Goal: Task Accomplishment & Management: Use online tool/utility

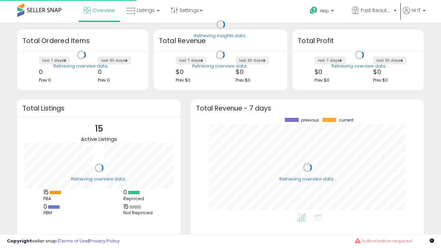
scroll to position [96, 219]
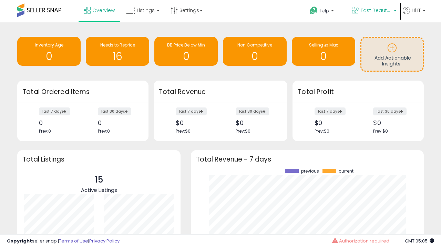
click at [373, 11] on span "Fast Beauty ([GEOGRAPHIC_DATA])" at bounding box center [376, 10] width 31 height 7
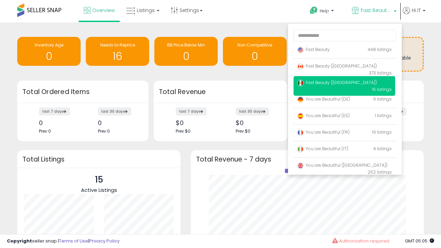
click at [344, 67] on span "Fast Beauty ([GEOGRAPHIC_DATA])" at bounding box center [337, 66] width 80 height 6
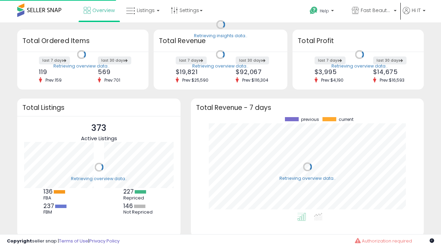
scroll to position [96, 219]
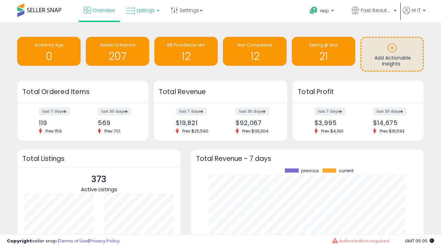
click at [142, 10] on span "Listings" at bounding box center [146, 10] width 18 height 7
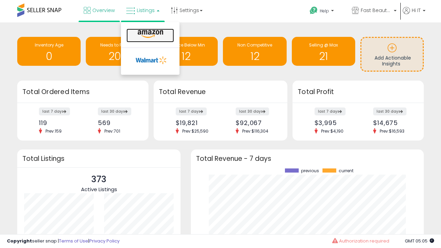
click at [149, 34] on icon at bounding box center [150, 34] width 30 height 9
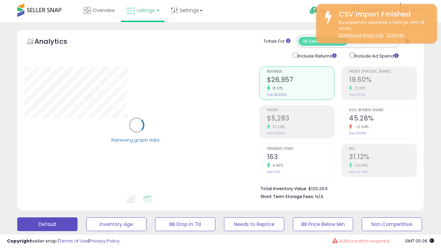
click at [86, 217] on button "All_Inventory" at bounding box center [116, 224] width 60 height 14
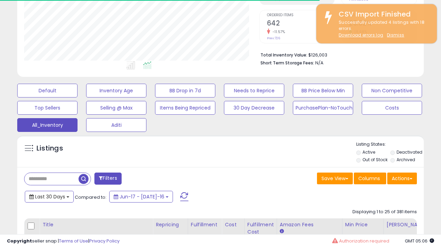
click at [49, 196] on span "Last 30 Days" at bounding box center [50, 196] width 30 height 7
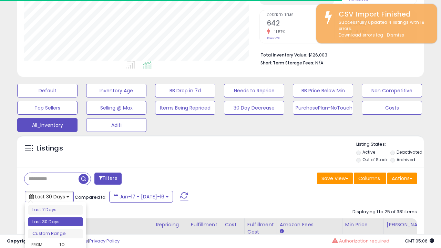
scroll to position [141, 235]
click at [55, 222] on li "Last 30 Days" at bounding box center [55, 221] width 55 height 9
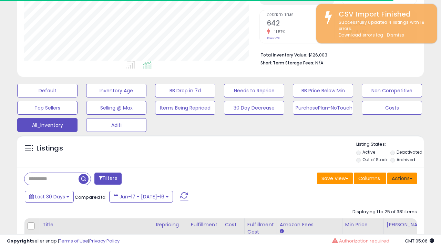
click at [402, 178] on button "Actions" at bounding box center [402, 179] width 30 height 12
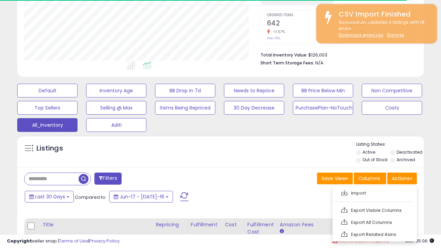
click at [374, 221] on link "Export All Columns" at bounding box center [373, 222] width 75 height 11
